Goal: Transaction & Acquisition: Purchase product/service

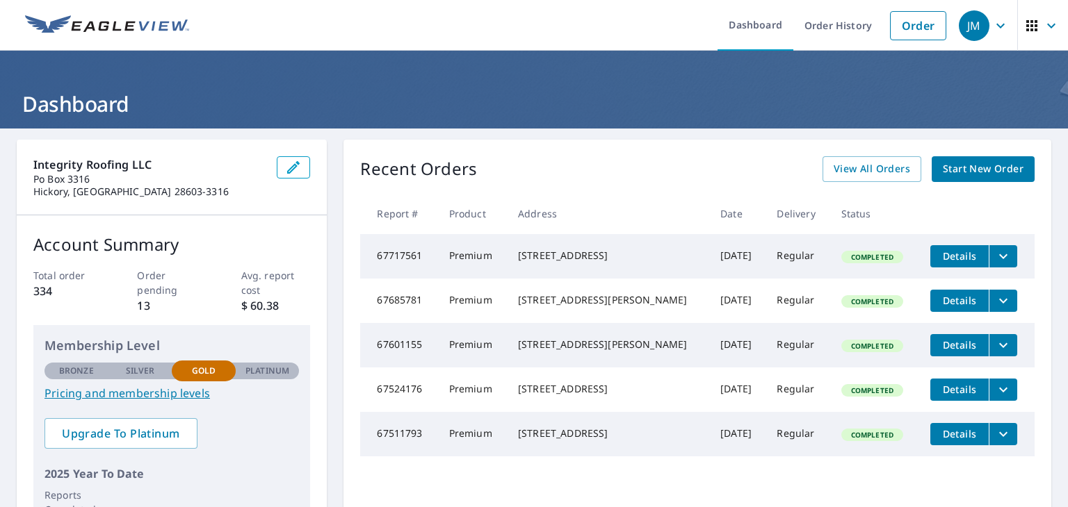
click at [991, 177] on span "Start New Order" at bounding box center [983, 169] width 81 height 17
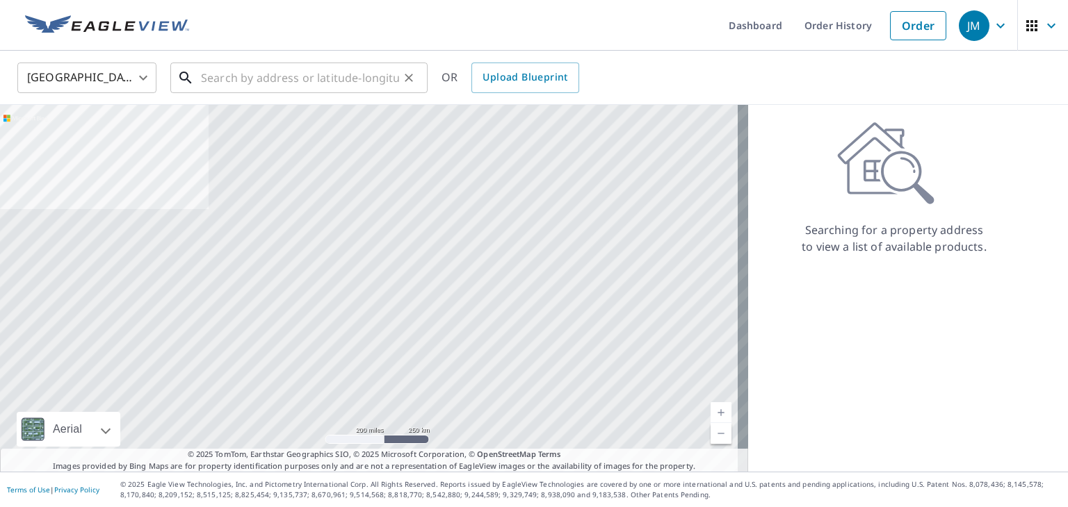
click at [330, 71] on input "text" at bounding box center [300, 77] width 198 height 39
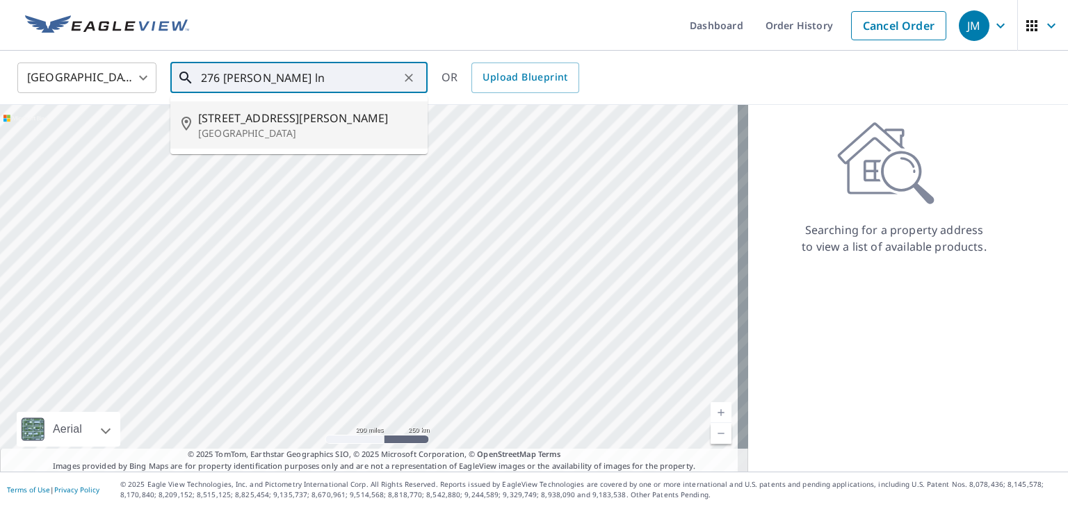
click at [273, 120] on span "[STREET_ADDRESS][PERSON_NAME]" at bounding box center [307, 118] width 218 height 17
type input "[STREET_ADDRESS][PERSON_NAME]"
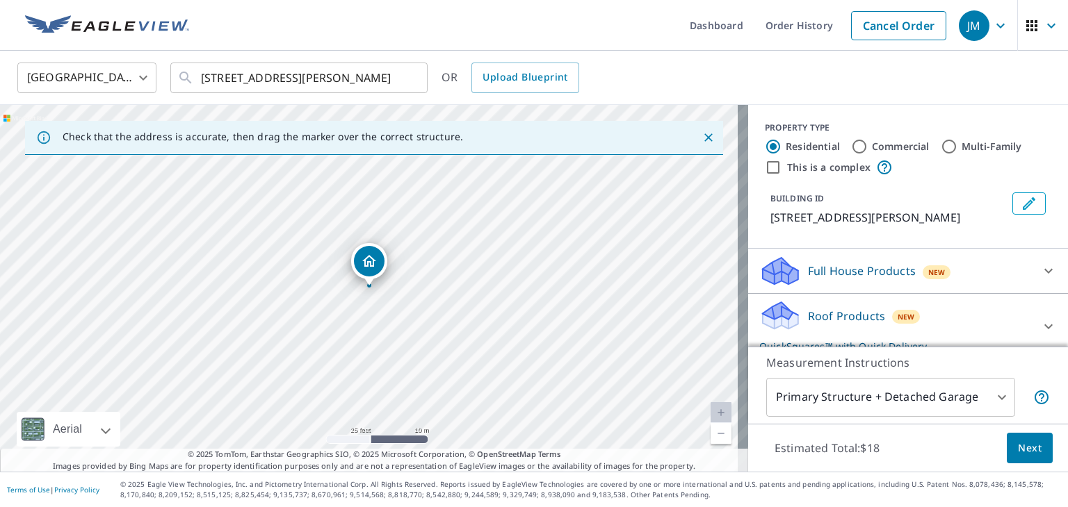
click at [913, 322] on div "Roof Products New QuickSquares™ with Quick Delivery" at bounding box center [895, 327] width 272 height 54
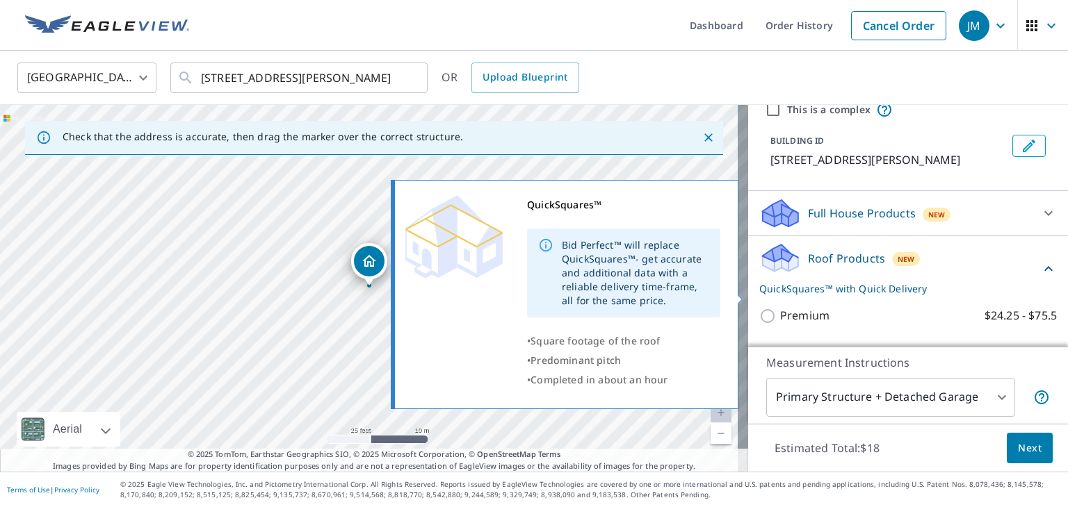
scroll to position [139, 0]
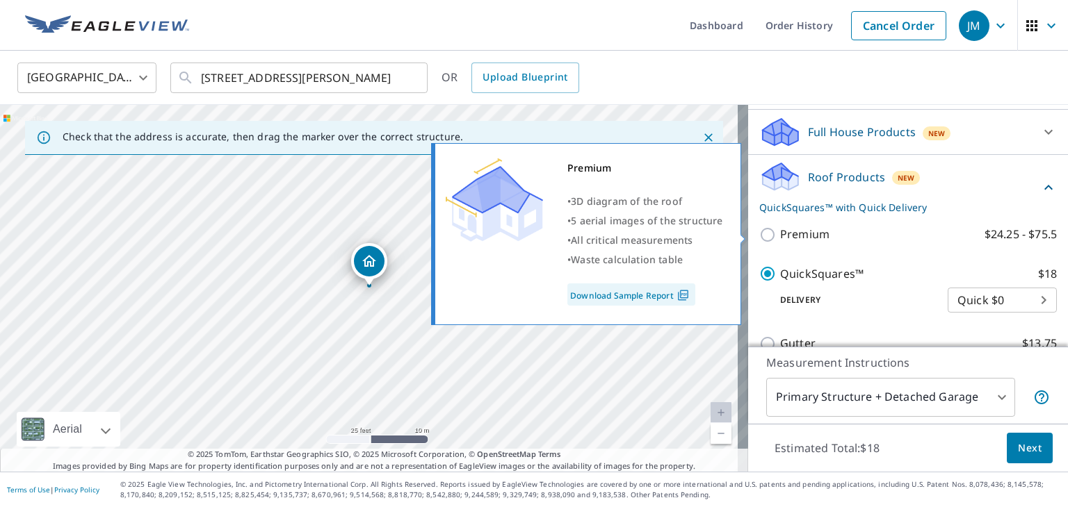
click at [795, 228] on p "Premium" at bounding box center [804, 234] width 49 height 17
click at [780, 228] on input "Premium $24.25 - $75.5" at bounding box center [769, 235] width 21 height 17
checkbox input "true"
checkbox input "false"
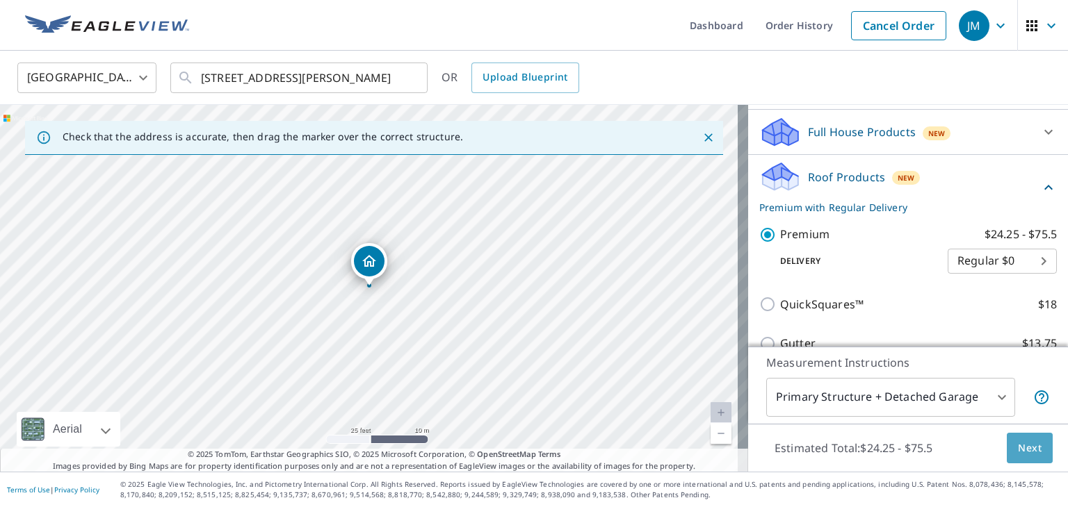
click at [1016, 438] on button "Next" at bounding box center [1030, 448] width 46 height 31
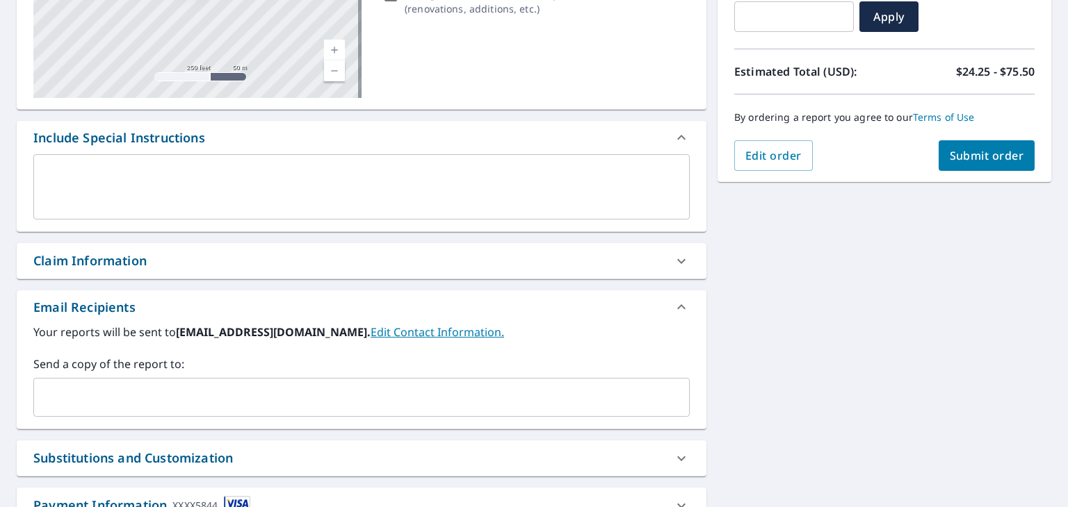
scroll to position [348, 0]
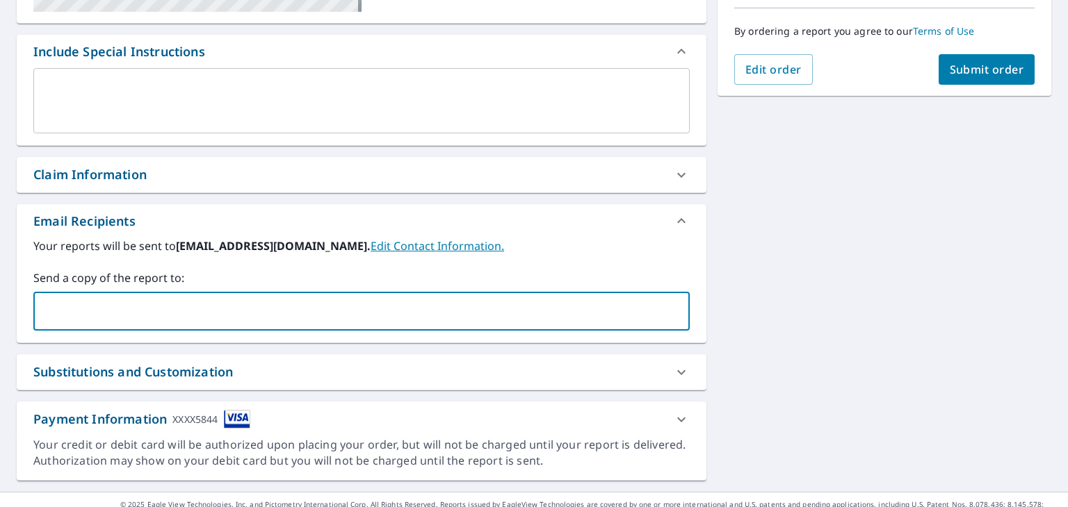
click at [294, 304] on input "text" at bounding box center [351, 311] width 623 height 26
type input "[PERSON_NAME][EMAIL_ADDRESS][DOMAIN_NAME]"
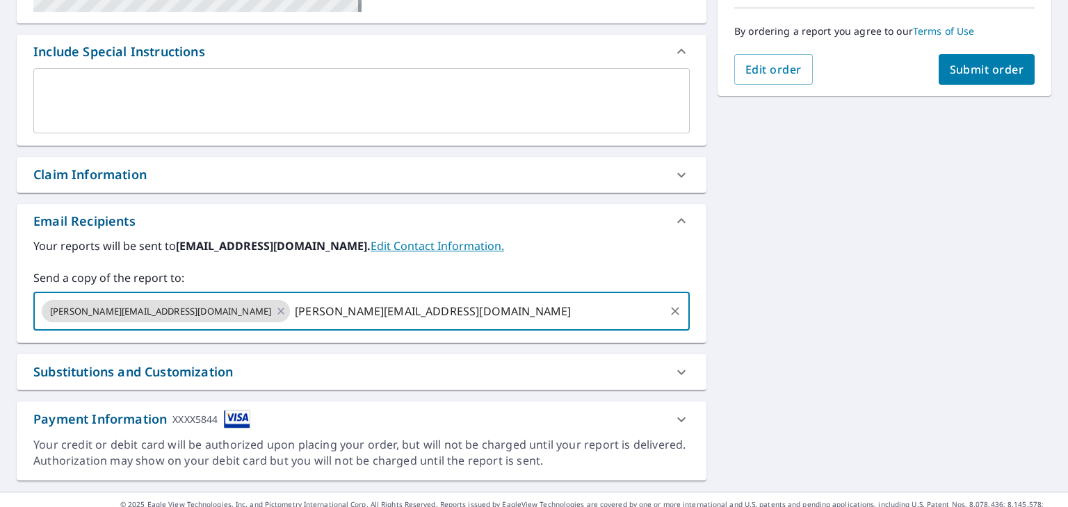
type input "[PERSON_NAME][EMAIL_ADDRESS][DOMAIN_NAME]"
click at [967, 72] on span "Submit order" at bounding box center [987, 69] width 74 height 15
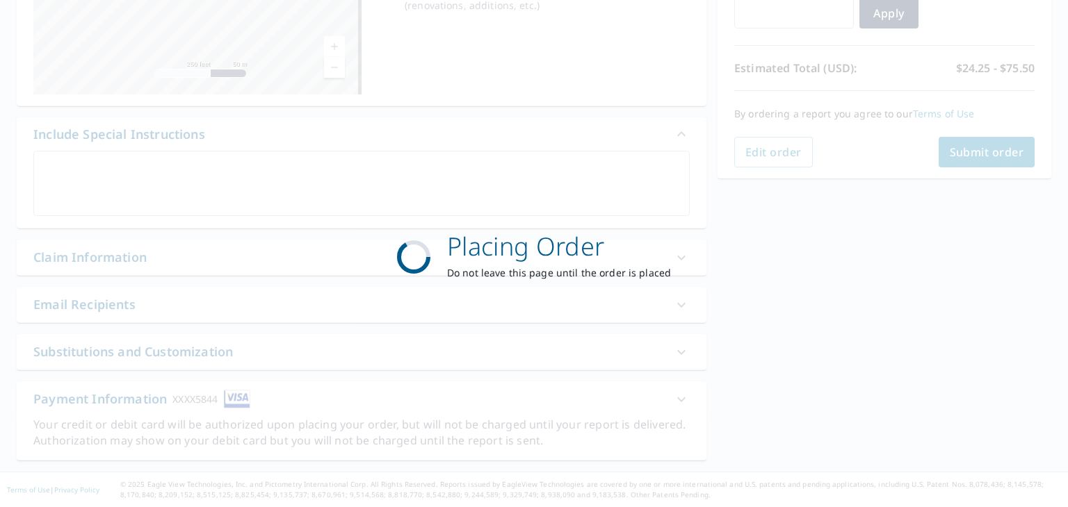
scroll to position [264, 0]
